Goal: Task Accomplishment & Management: Use online tool/utility

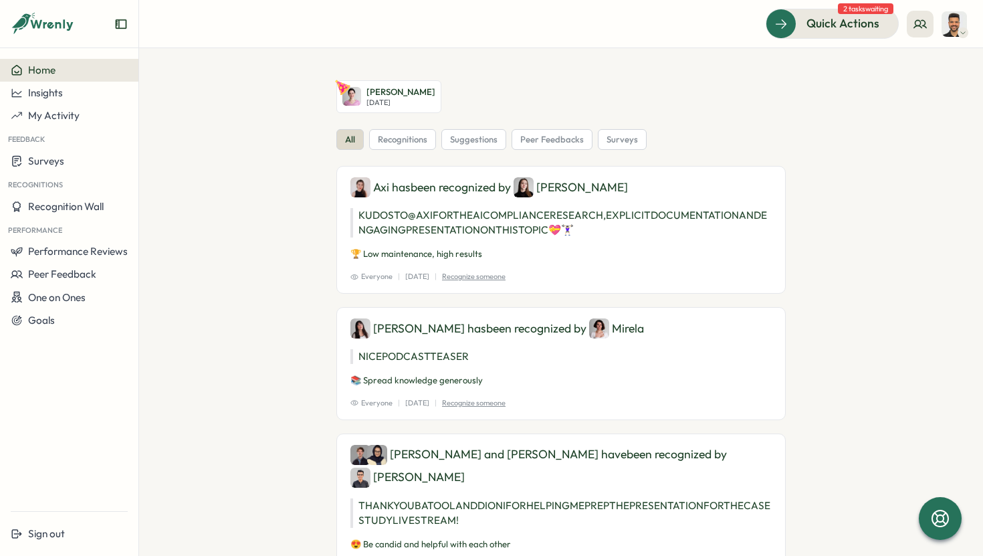
click at [35, 19] on icon at bounding box center [43, 24] width 64 height 23
click at [846, 27] on span "Quick Actions" at bounding box center [824, 23] width 73 height 17
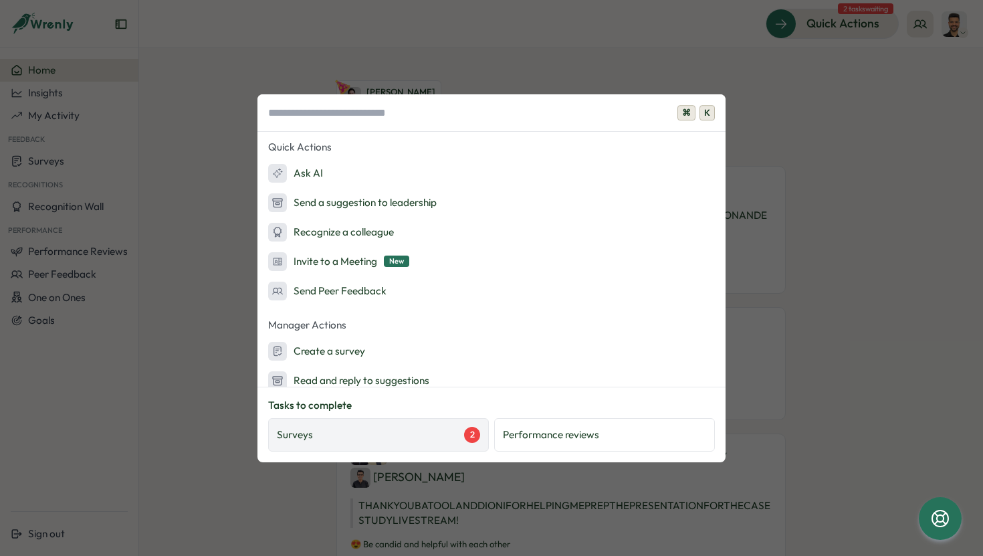
click at [427, 433] on div "Surveys 2" at bounding box center [378, 435] width 203 height 16
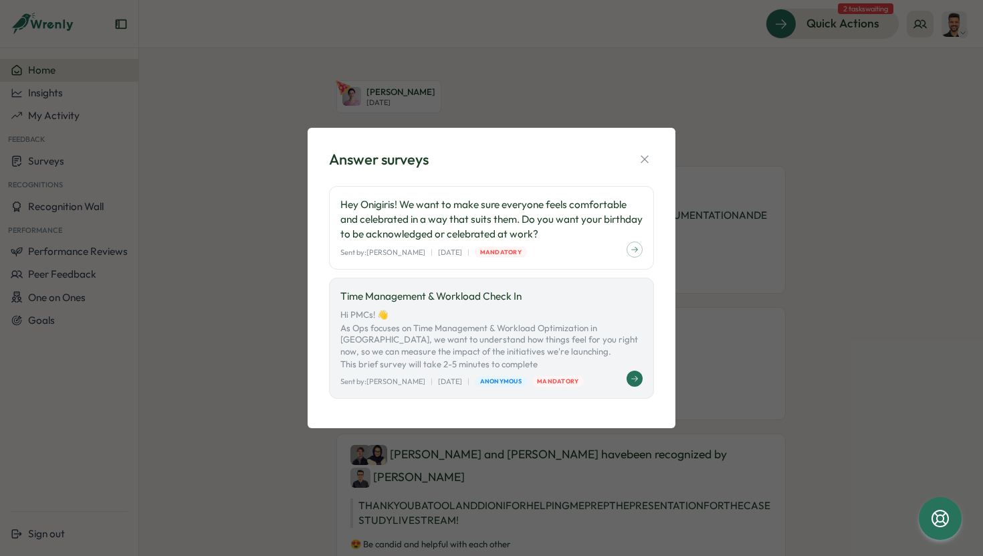
click at [638, 378] on button at bounding box center [634, 378] width 16 height 16
